Goal: Information Seeking & Learning: Learn about a topic

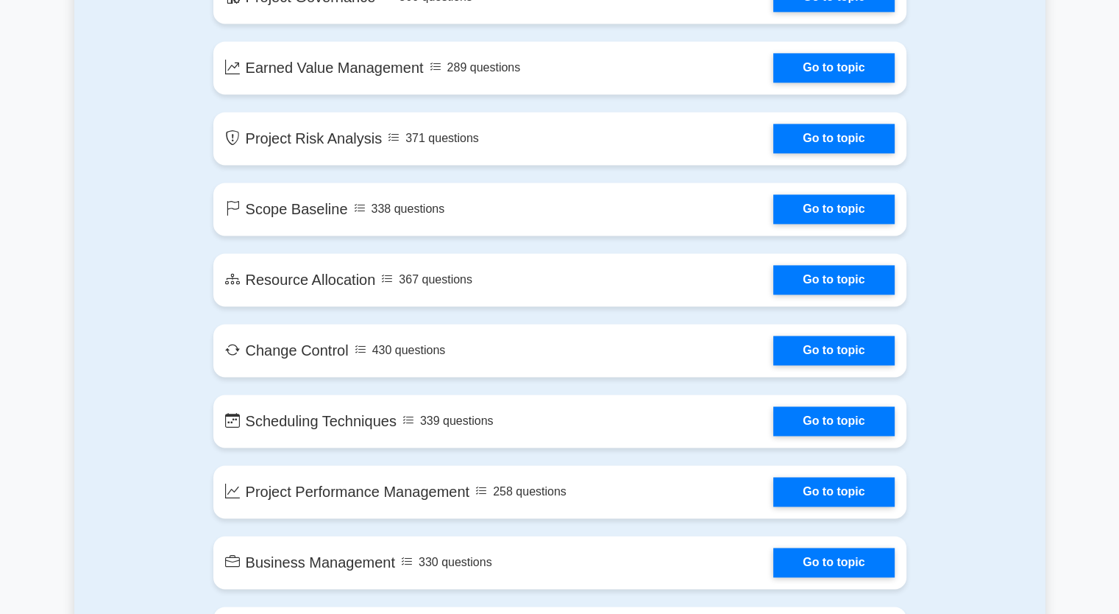
scroll to position [2134, 0]
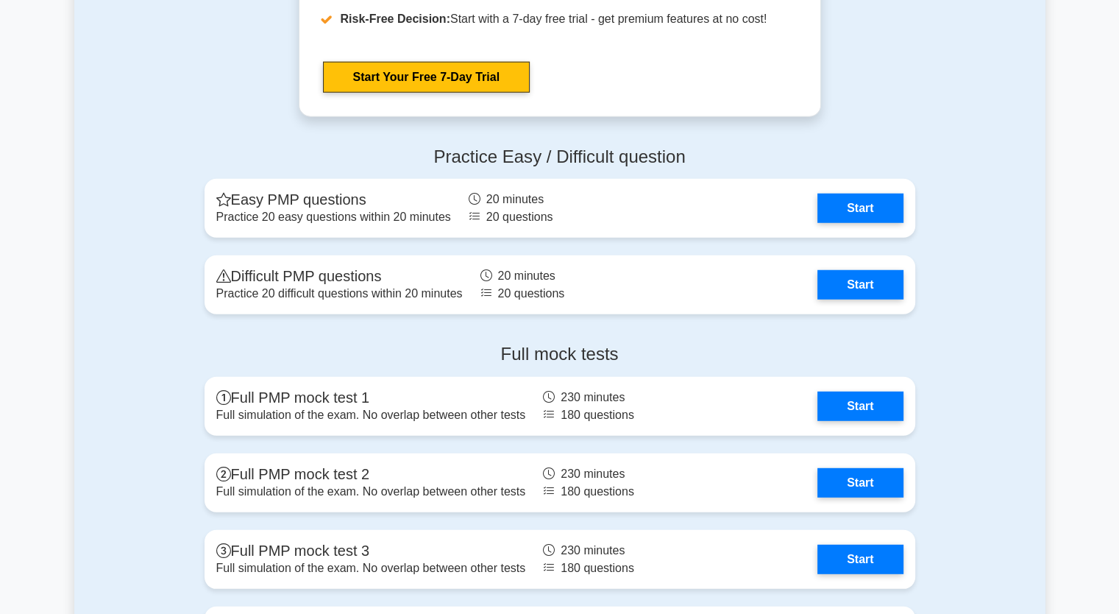
scroll to position [4047, 0]
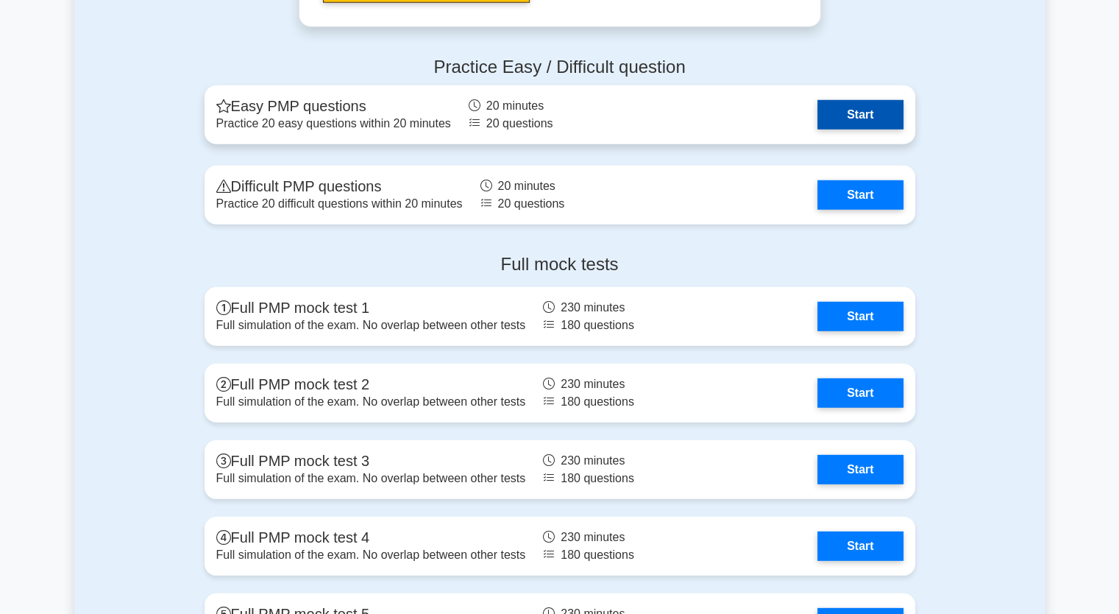
click at [879, 109] on link "Start" at bounding box center [860, 114] width 85 height 29
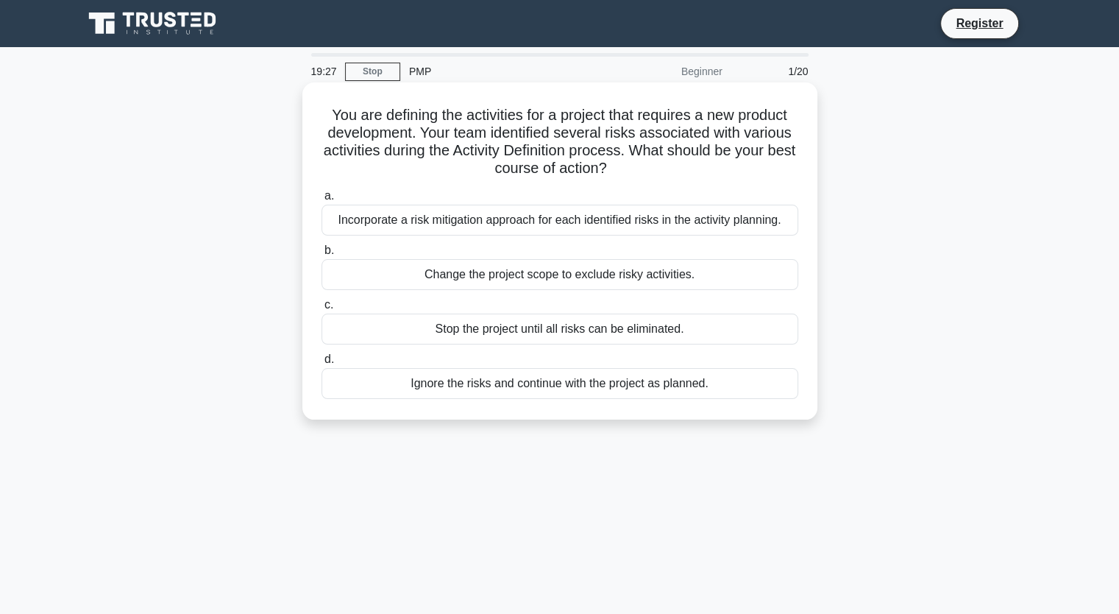
click at [759, 222] on div "Incorporate a risk mitigation approach for each identified risks in the activit…" at bounding box center [560, 220] width 477 height 31
click at [322, 201] on input "a. Incorporate a risk mitigation approach for each identified risks in the acti…" at bounding box center [322, 196] width 0 height 10
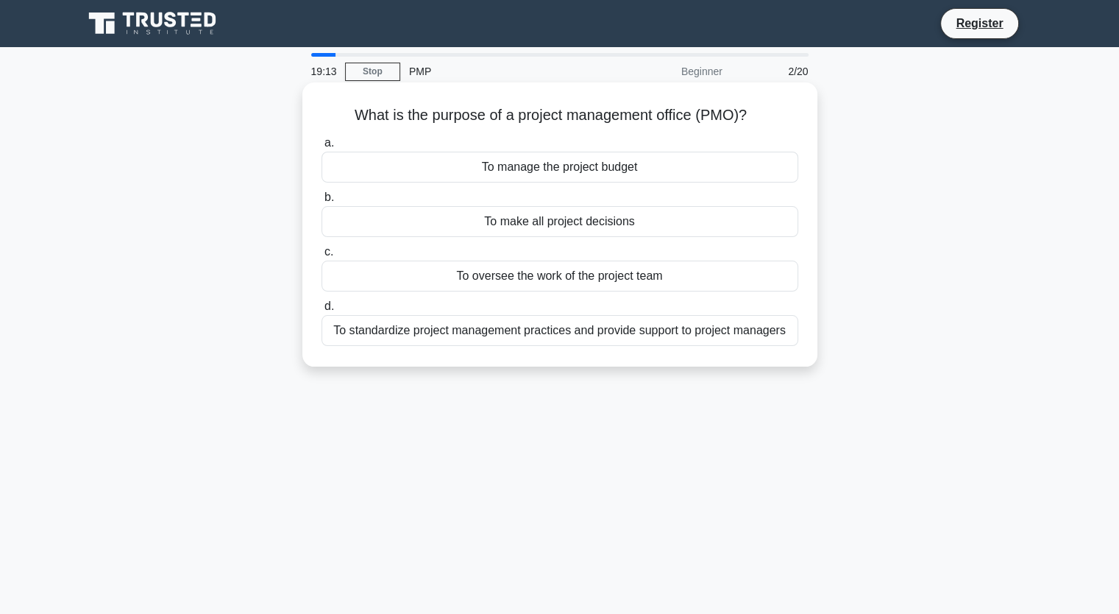
drag, startPoint x: 761, startPoint y: 347, endPoint x: 762, endPoint y: 336, distance: 11.1
click at [761, 346] on div "a. To manage the project budget b. To make all project decisions c. d." at bounding box center [560, 240] width 494 height 218
click at [761, 330] on div "To standardize project management practices and provide support to project mana…" at bounding box center [560, 330] width 477 height 31
click at [322, 311] on input "d. To standardize project management practices and provide support to project m…" at bounding box center [322, 307] width 0 height 10
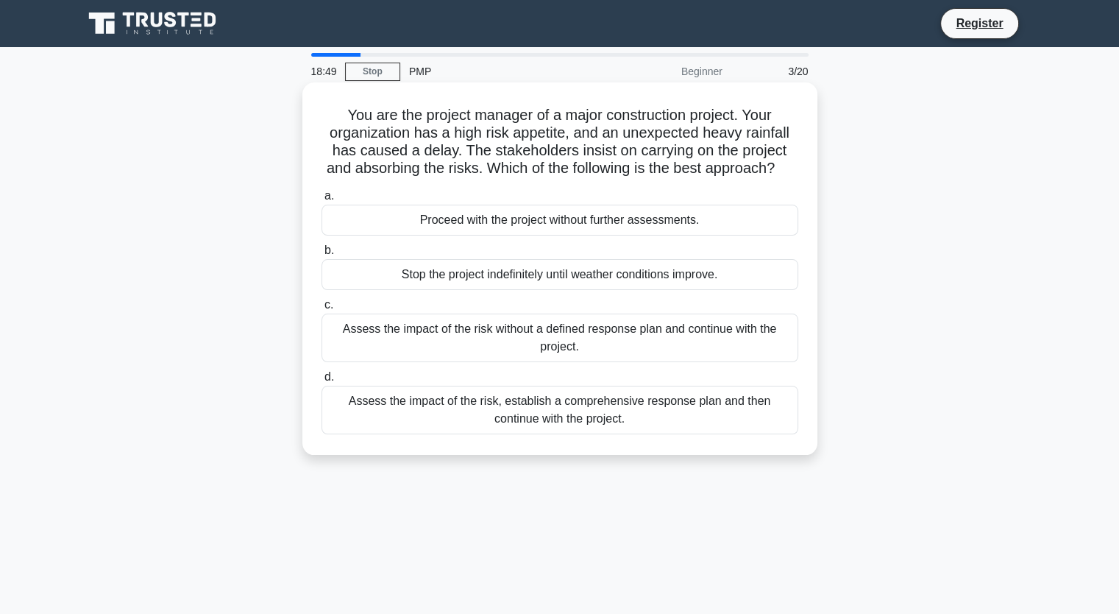
click at [675, 425] on div "Assess the impact of the risk, establish a comprehensive response plan and then…" at bounding box center [560, 410] width 477 height 49
click at [322, 382] on input "d. Assess the impact of the risk, establish a comprehensive response plan and t…" at bounding box center [322, 377] width 0 height 10
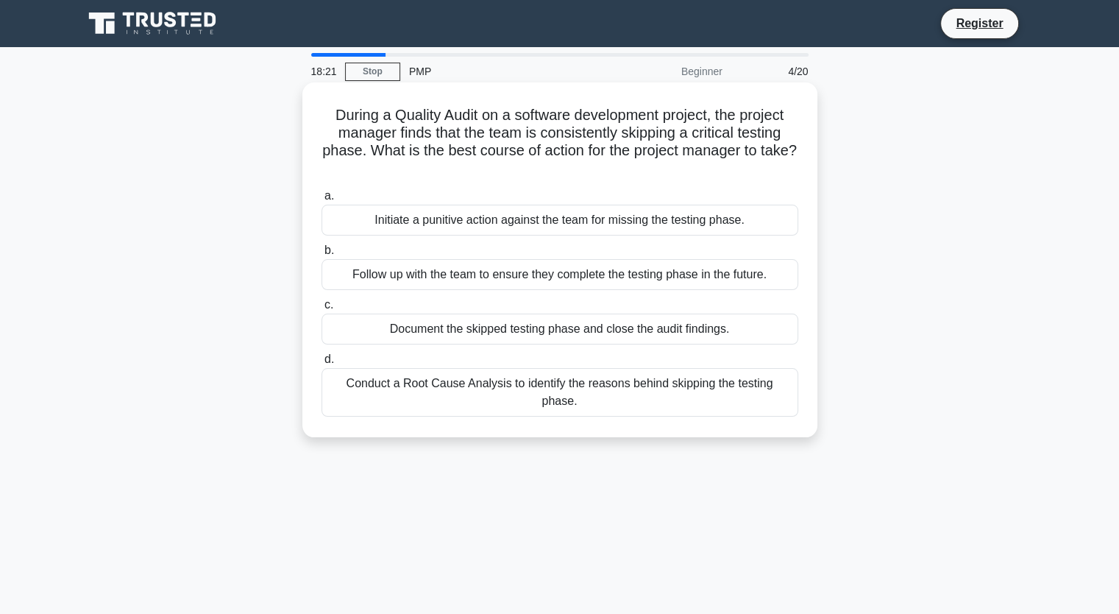
click at [723, 381] on div "Conduct a Root Cause Analysis to identify the reasons behind skipping the testi…" at bounding box center [560, 392] width 477 height 49
click at [322, 364] on input "d. Conduct a Root Cause Analysis to identify the reasons behind skipping the te…" at bounding box center [322, 360] width 0 height 10
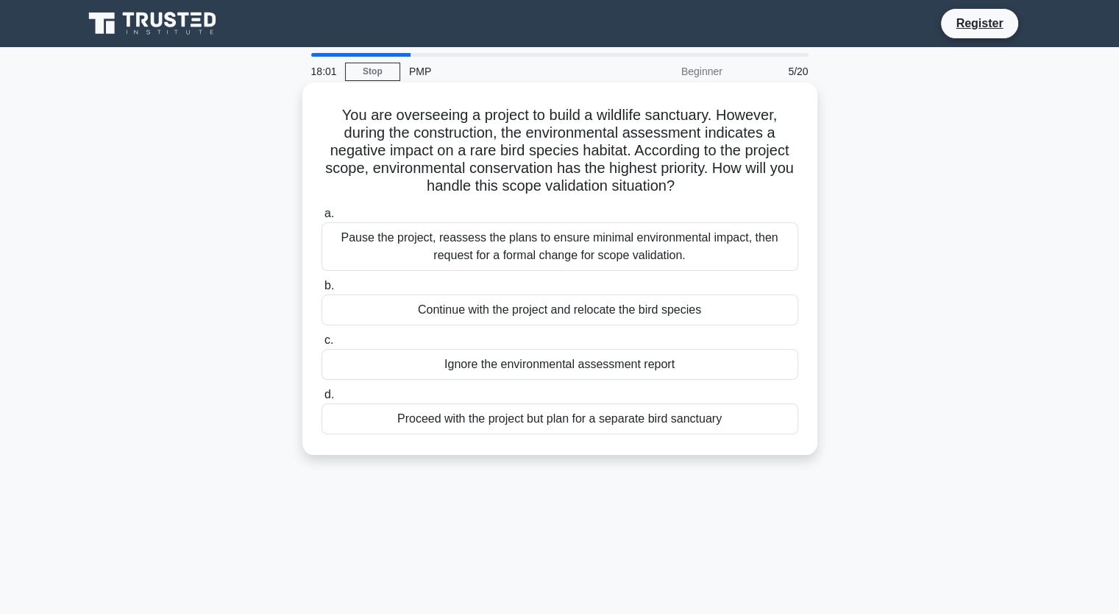
click at [604, 252] on div "Pause the project, reassess the plans to ensure minimal environmental impact, t…" at bounding box center [560, 246] width 477 height 49
click at [322, 219] on input "a. Pause the project, reassess the plans to ensure minimal environmental impact…" at bounding box center [322, 214] width 0 height 10
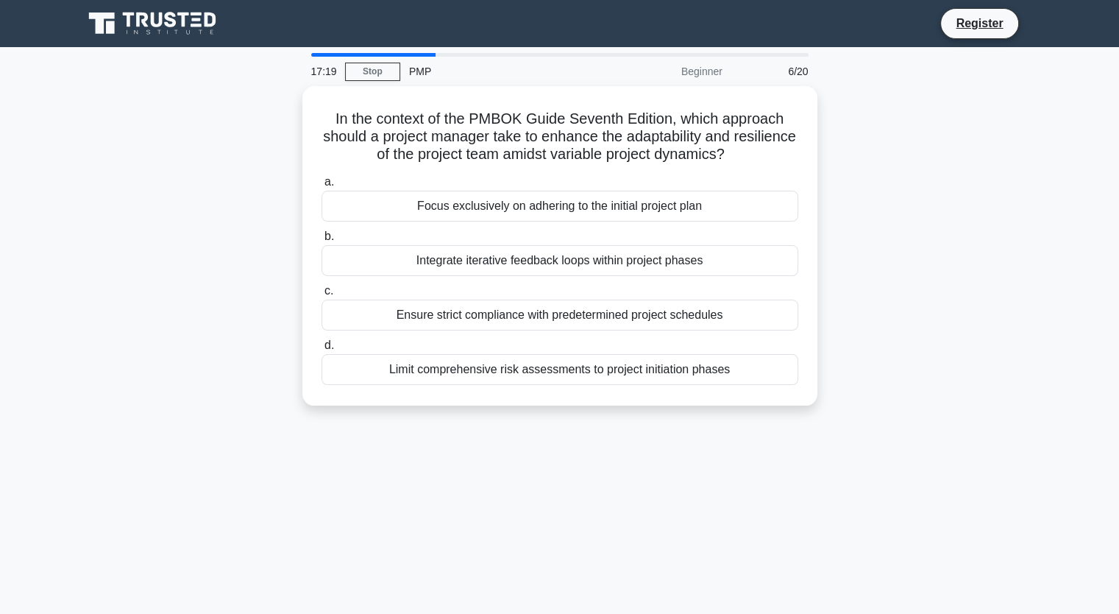
drag, startPoint x: 994, startPoint y: 185, endPoint x: 779, endPoint y: 100, distance: 231.2
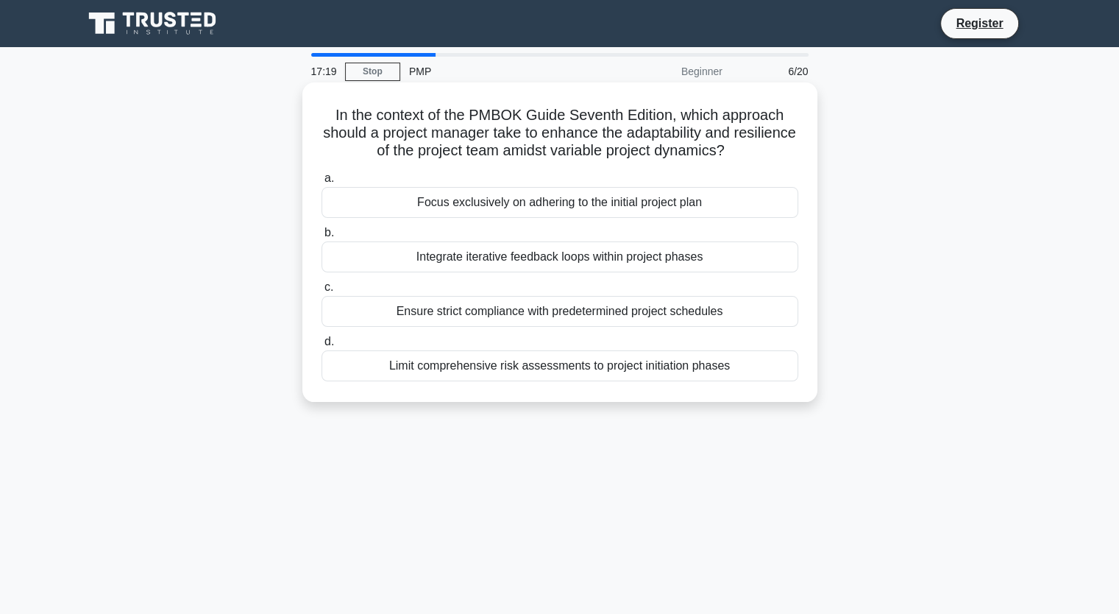
click at [993, 188] on div "In the context of the PMBOK Guide Seventh Edition, which approach should a proj…" at bounding box center [559, 254] width 971 height 337
